Goal: Find specific page/section: Find specific page/section

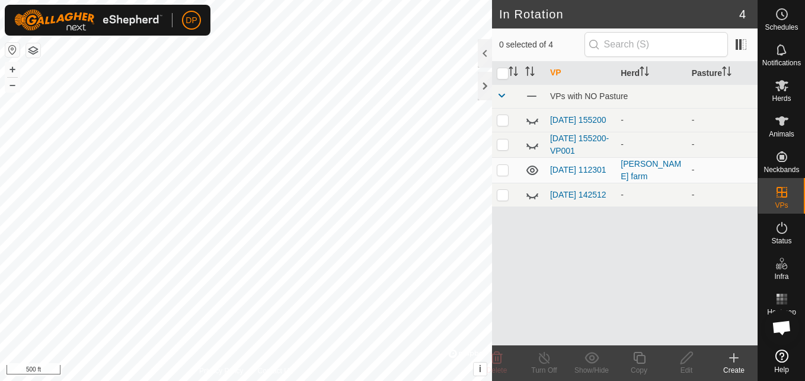
scroll to position [1233, 0]
drag, startPoint x: 558, startPoint y: 146, endPoint x: 782, endPoint y: 125, distance: 225.2
click at [782, 125] on icon at bounding box center [782, 120] width 13 height 9
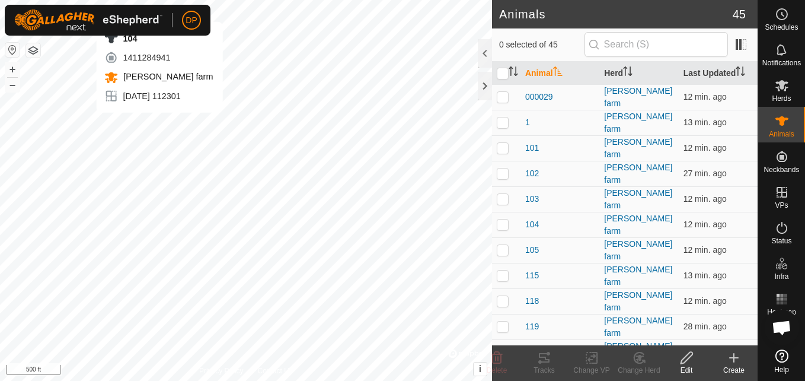
scroll to position [1233, 0]
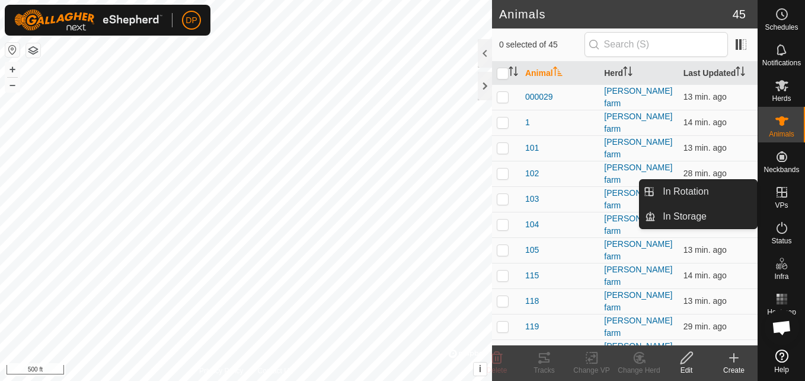
click at [782, 198] on icon at bounding box center [782, 192] width 14 height 14
click at [713, 192] on link "In Rotation" at bounding box center [706, 192] width 101 height 24
